Goal: Task Accomplishment & Management: Use online tool/utility

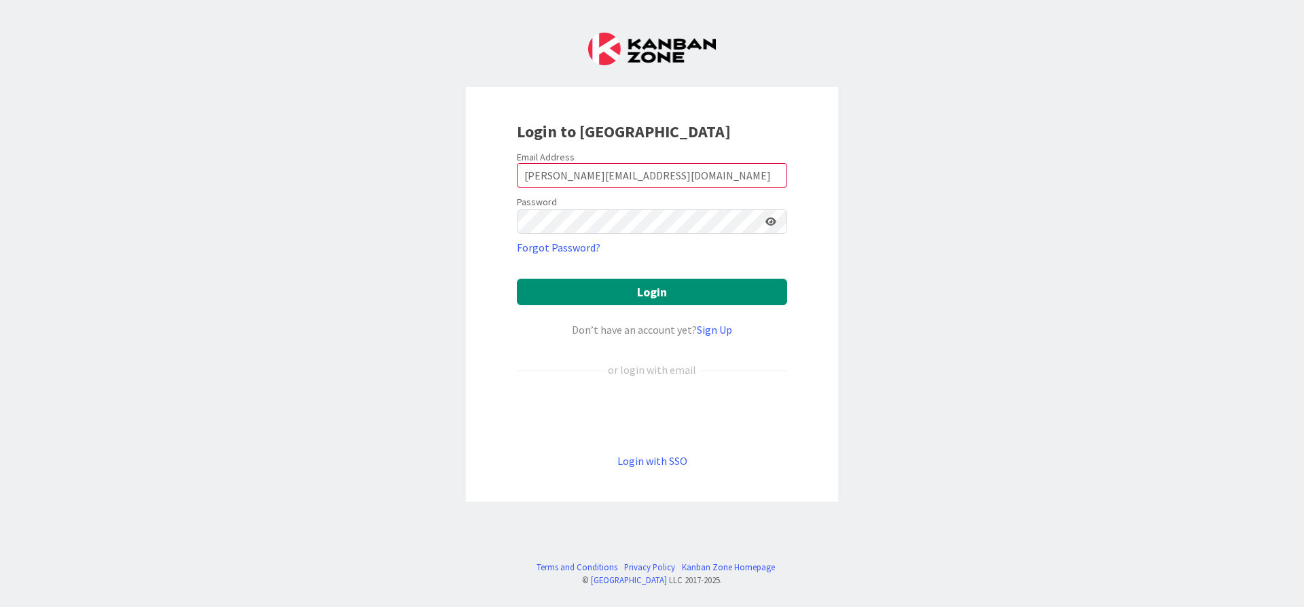
type input "[PERSON_NAME][EMAIL_ADDRESS][DOMAIN_NAME]"
click at [517, 279] on button "Login" at bounding box center [652, 292] width 270 height 26
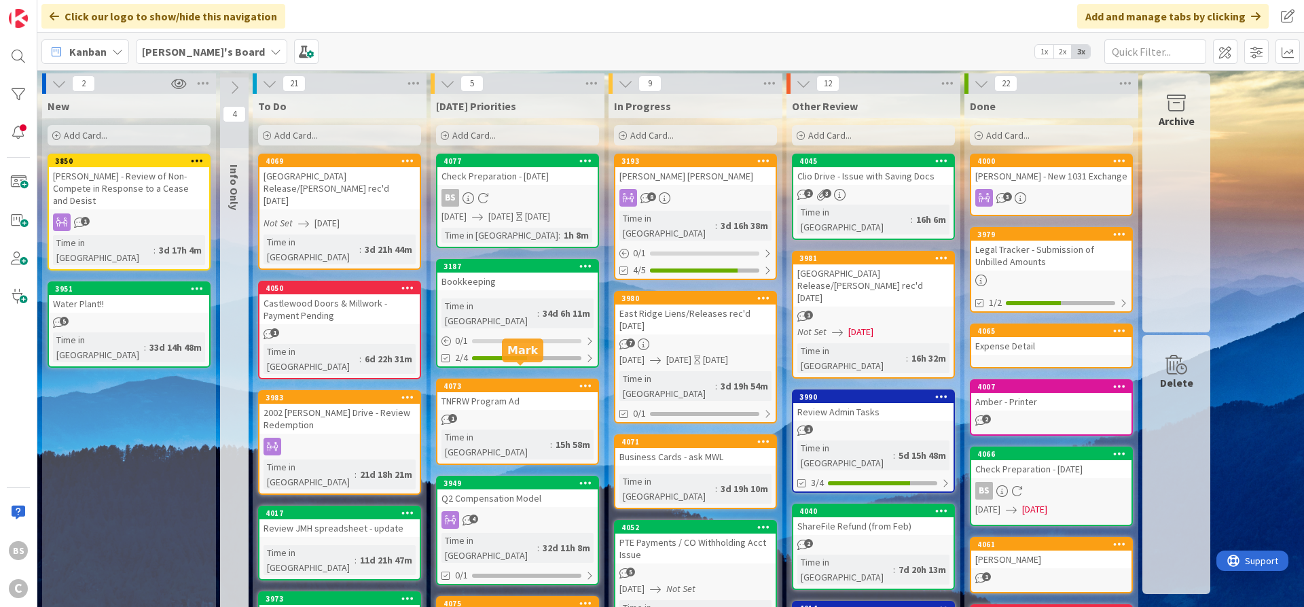
click at [516, 381] on div "4073" at bounding box center [521, 386] width 154 height 10
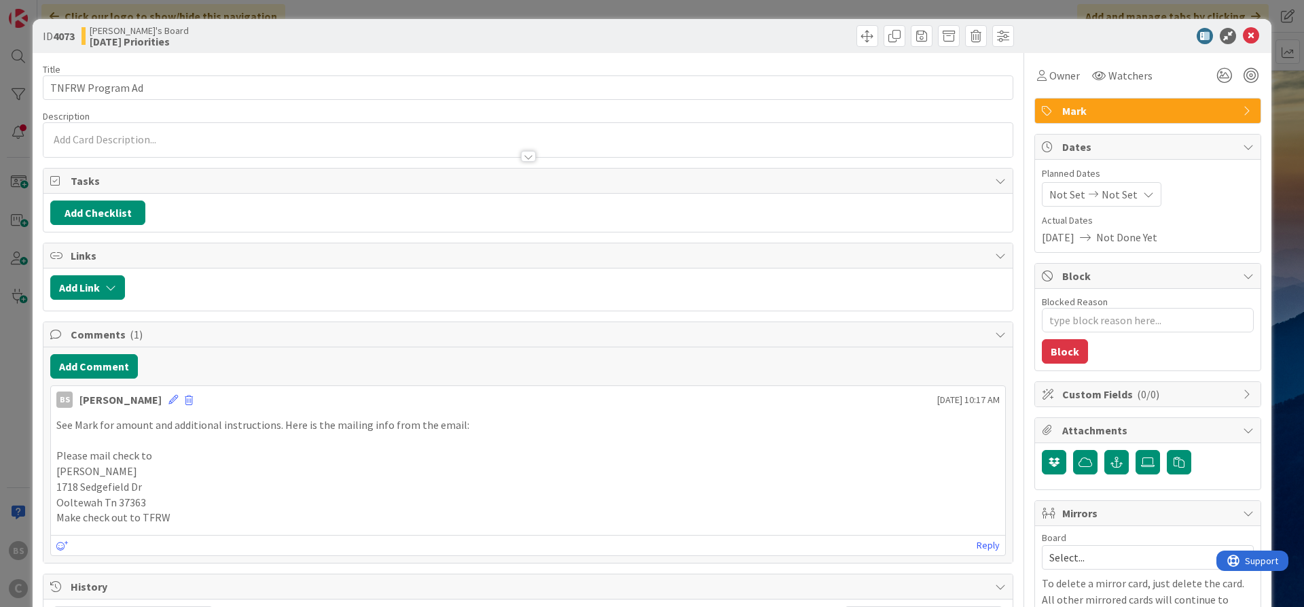
type textarea "x"
click at [1251, 35] on icon at bounding box center [1251, 36] width 16 height 16
